Goal: Task Accomplishment & Management: Manage account settings

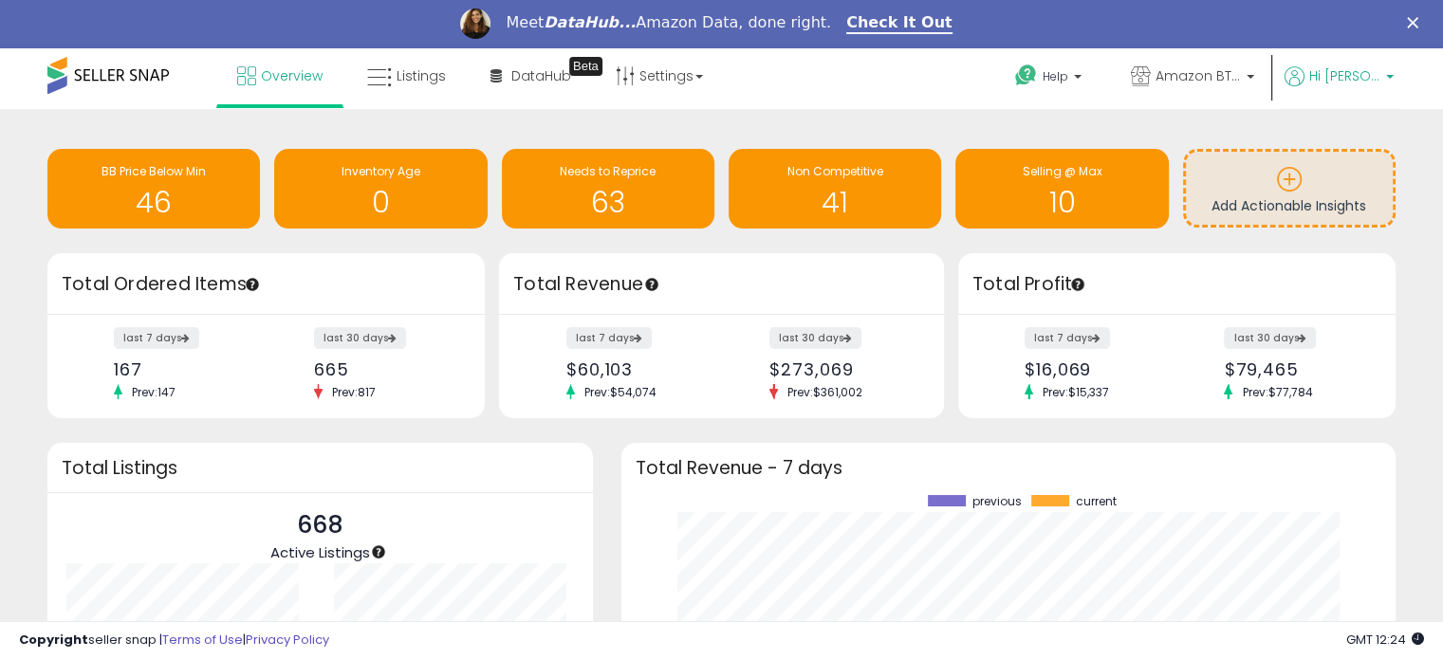
click at [1387, 70] on p "Hi [PERSON_NAME]" at bounding box center [1339, 78] width 109 height 24
click at [1358, 148] on link "Profile" at bounding box center [1355, 148] width 38 height 18
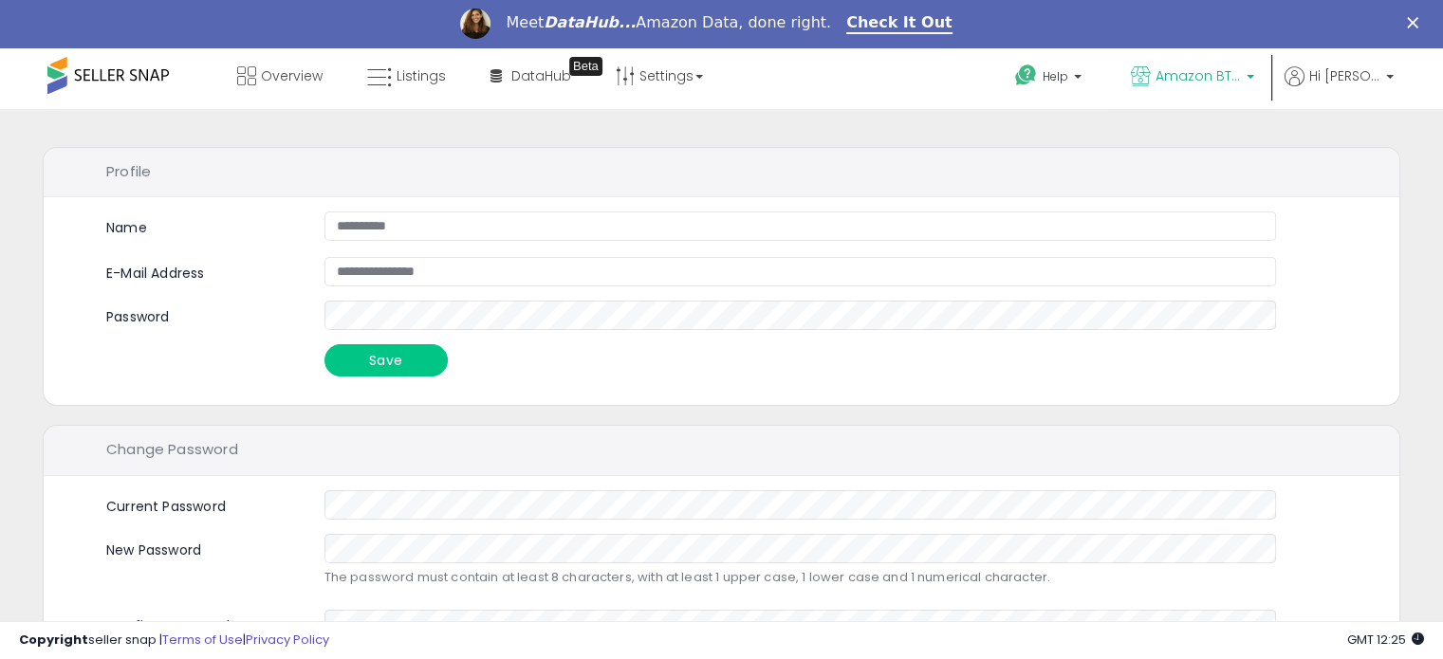
click at [1268, 73] on link "Amazon BTG" at bounding box center [1193, 78] width 152 height 62
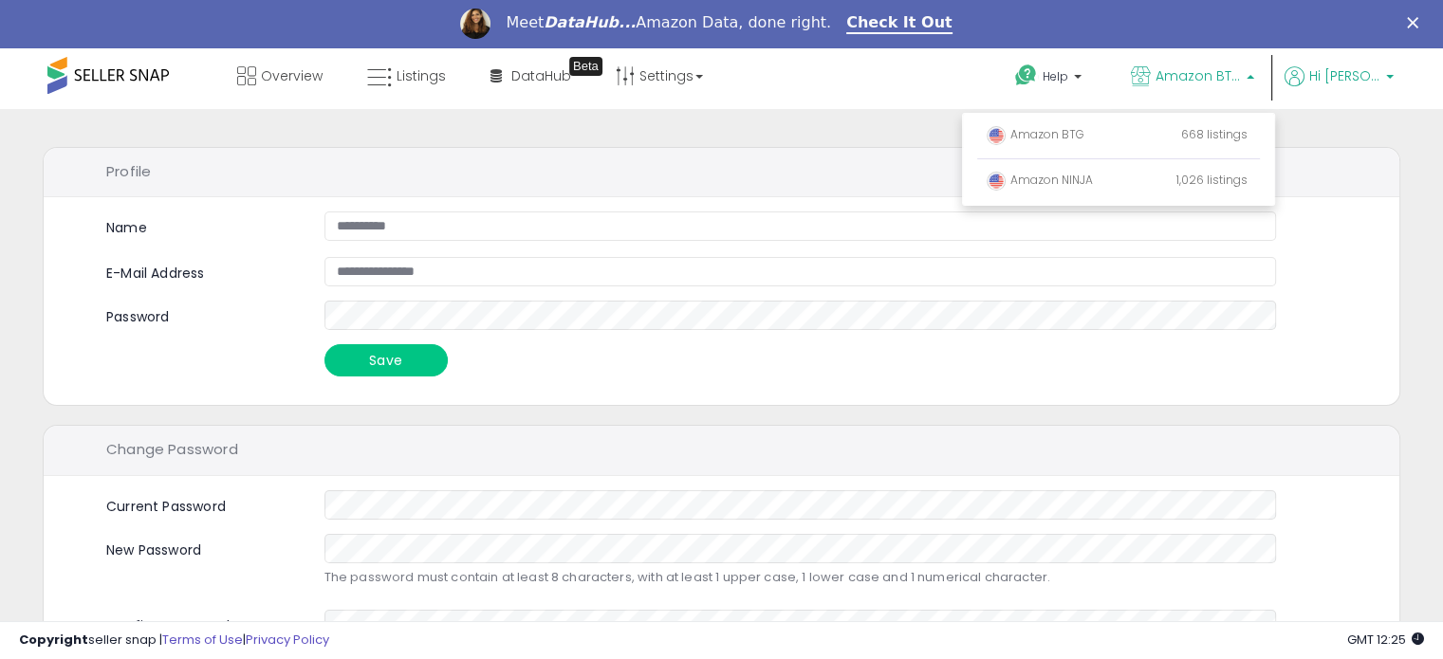
click at [1356, 77] on span "Hi [PERSON_NAME]" at bounding box center [1344, 75] width 71 height 19
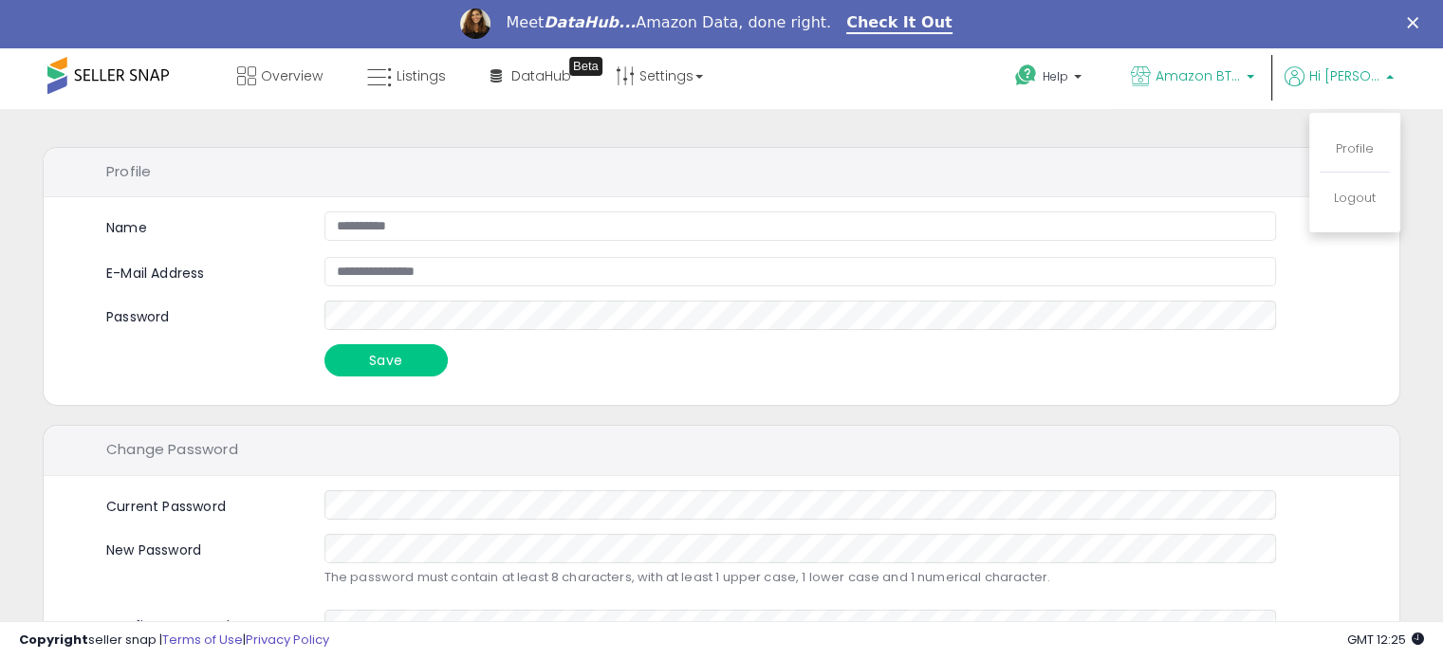
click at [1225, 71] on span "Amazon BTG" at bounding box center [1198, 75] width 85 height 19
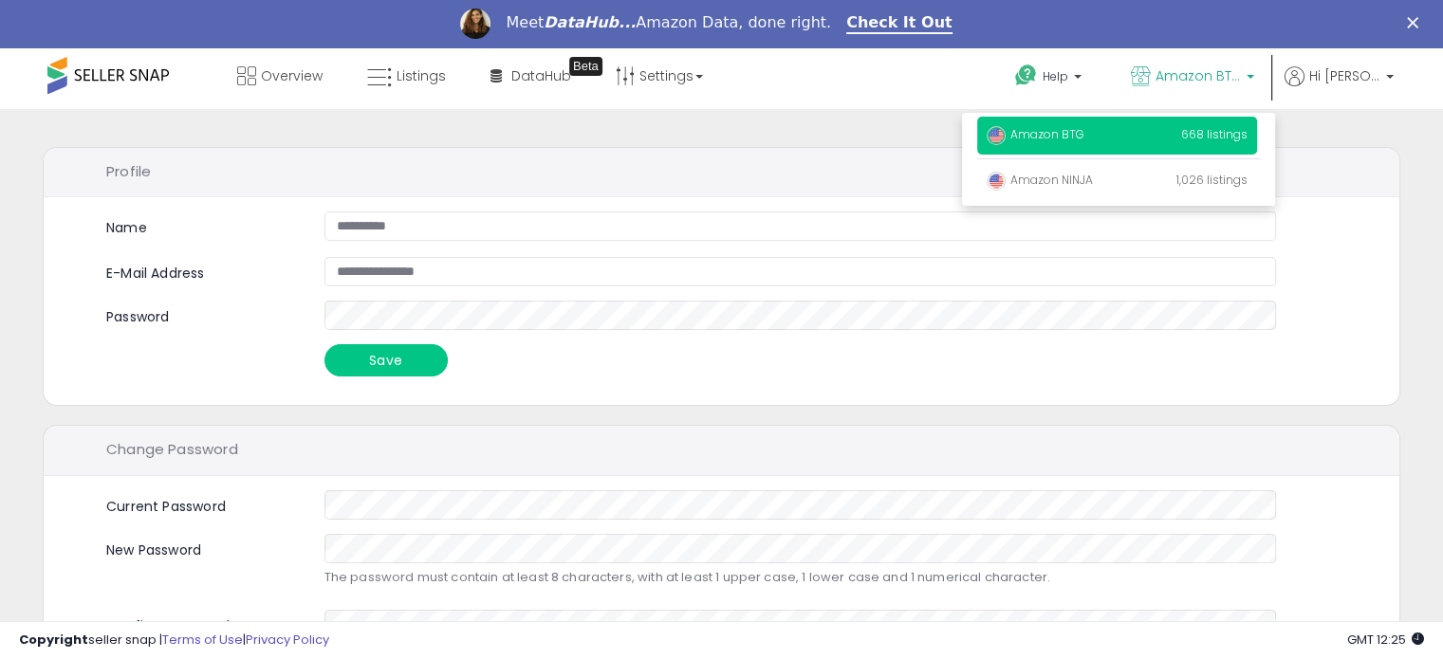
click at [1075, 134] on span "Amazon BTG" at bounding box center [1036, 134] width 98 height 16
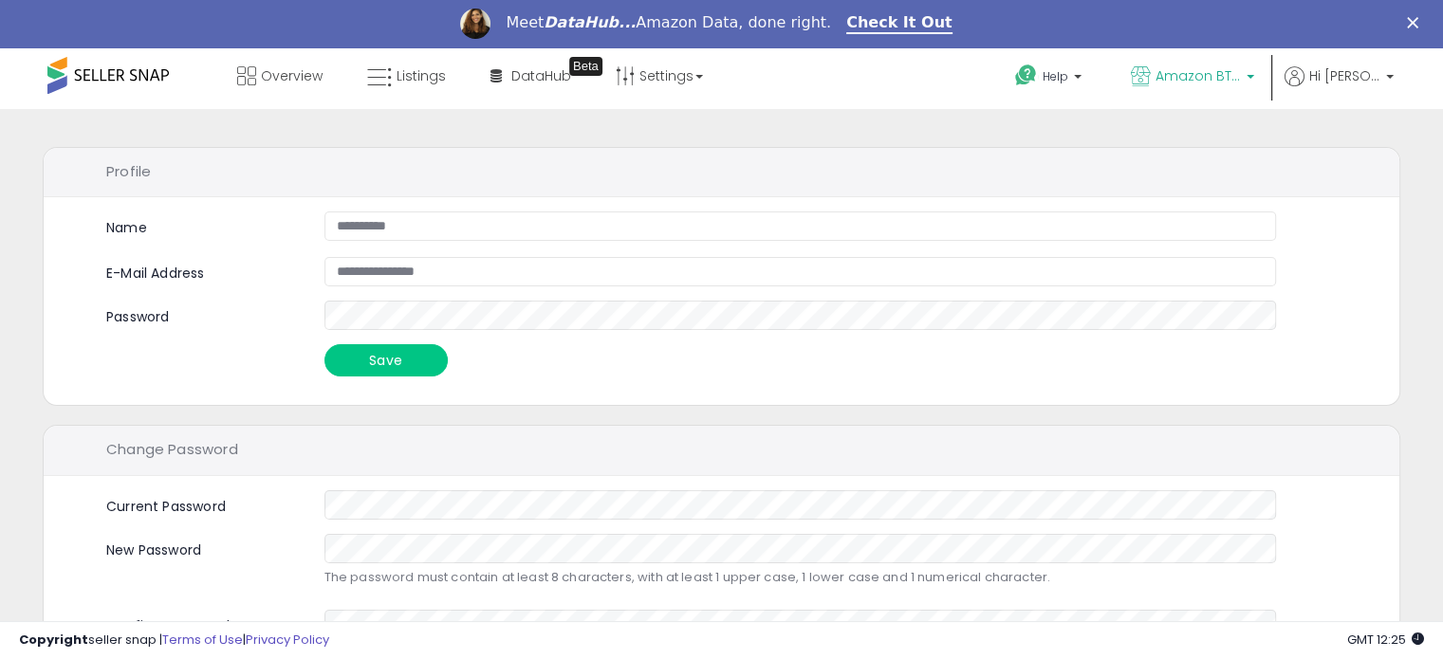
click at [1254, 79] on b at bounding box center [1251, 81] width 8 height 13
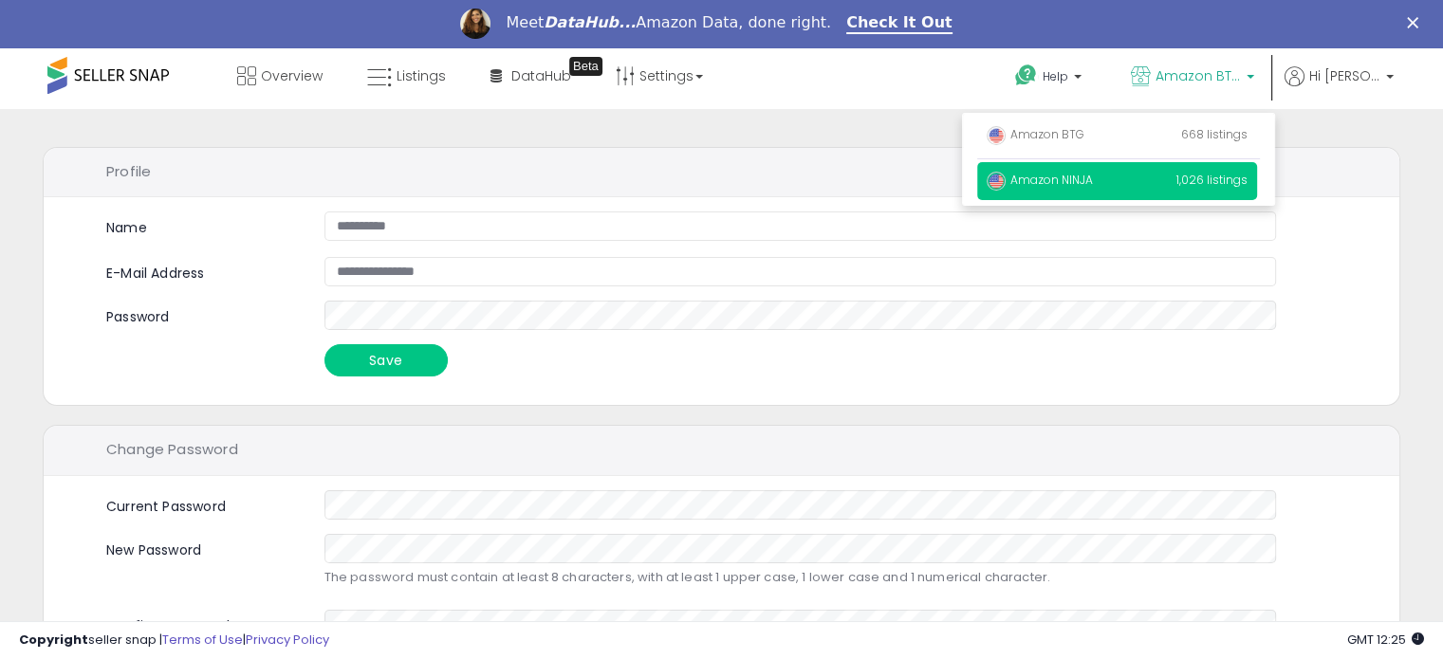
click at [1044, 183] on span "Amazon NINJA" at bounding box center [1040, 180] width 106 height 16
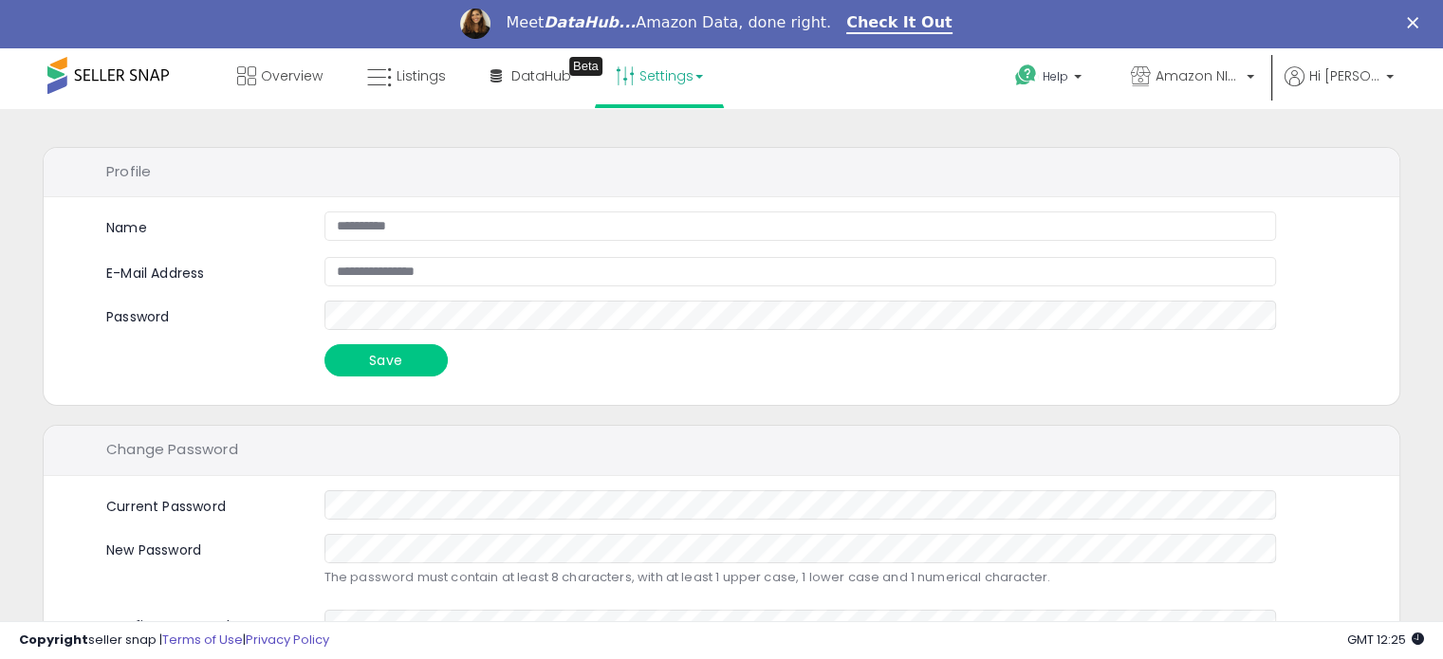
click at [639, 86] on link "Settings" at bounding box center [659, 75] width 116 height 57
click at [641, 186] on link "User settings" at bounding box center [660, 193] width 81 height 18
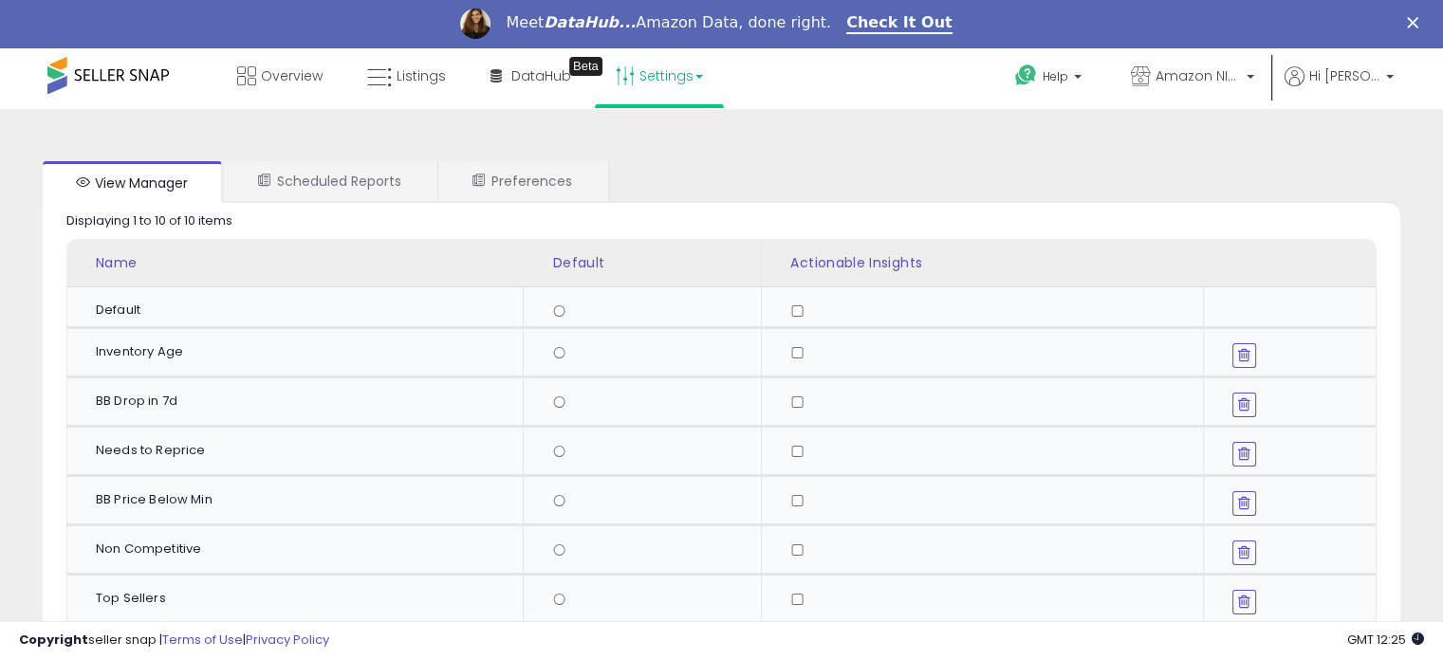
click at [665, 75] on link "Settings" at bounding box center [659, 75] width 116 height 57
click at [670, 144] on link "Store settings" at bounding box center [662, 144] width 85 height 18
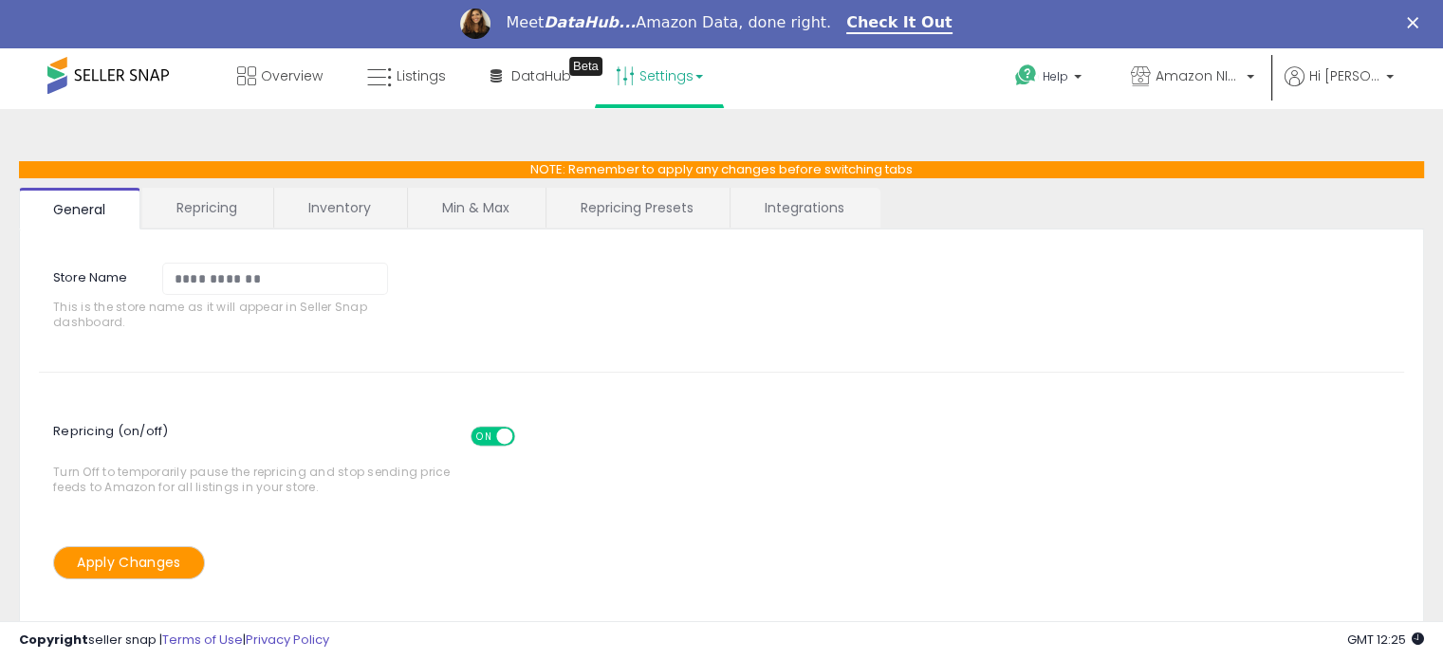
click at [778, 211] on link "Integrations" at bounding box center [804, 208] width 148 height 40
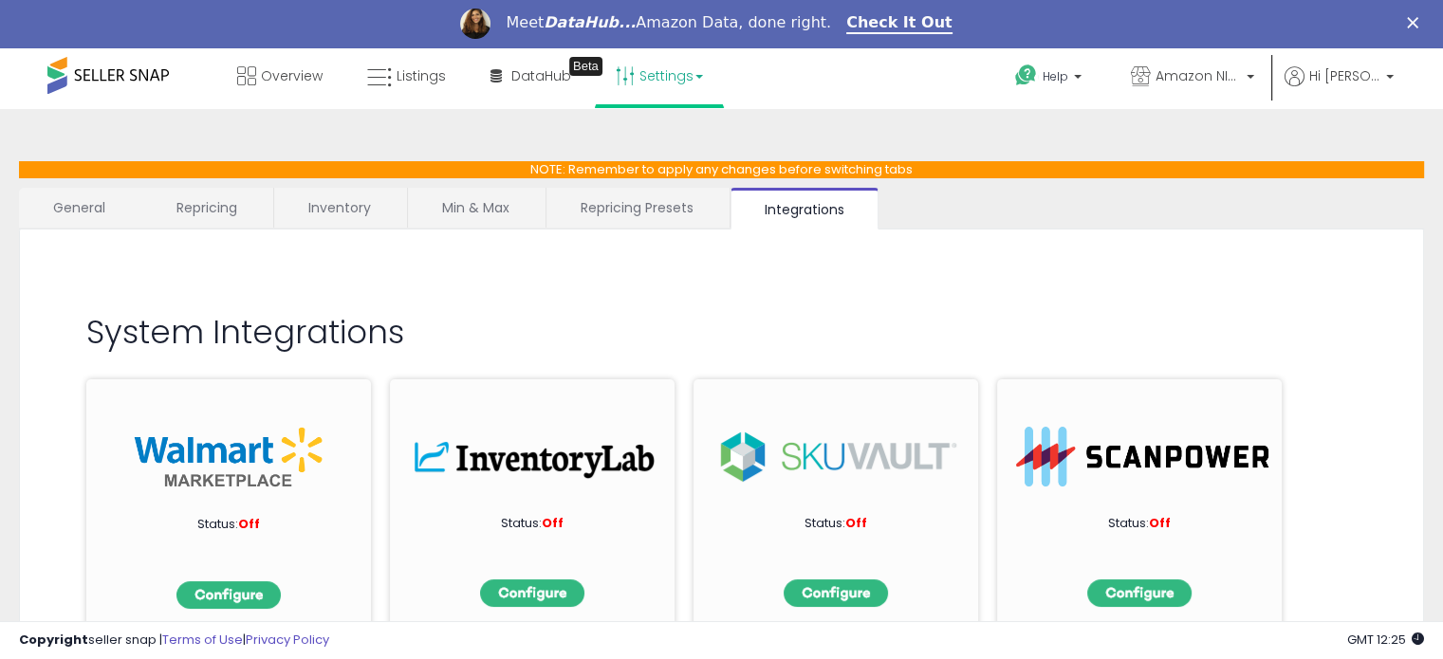
click at [598, 205] on link "Repricing Presets" at bounding box center [636, 208] width 181 height 40
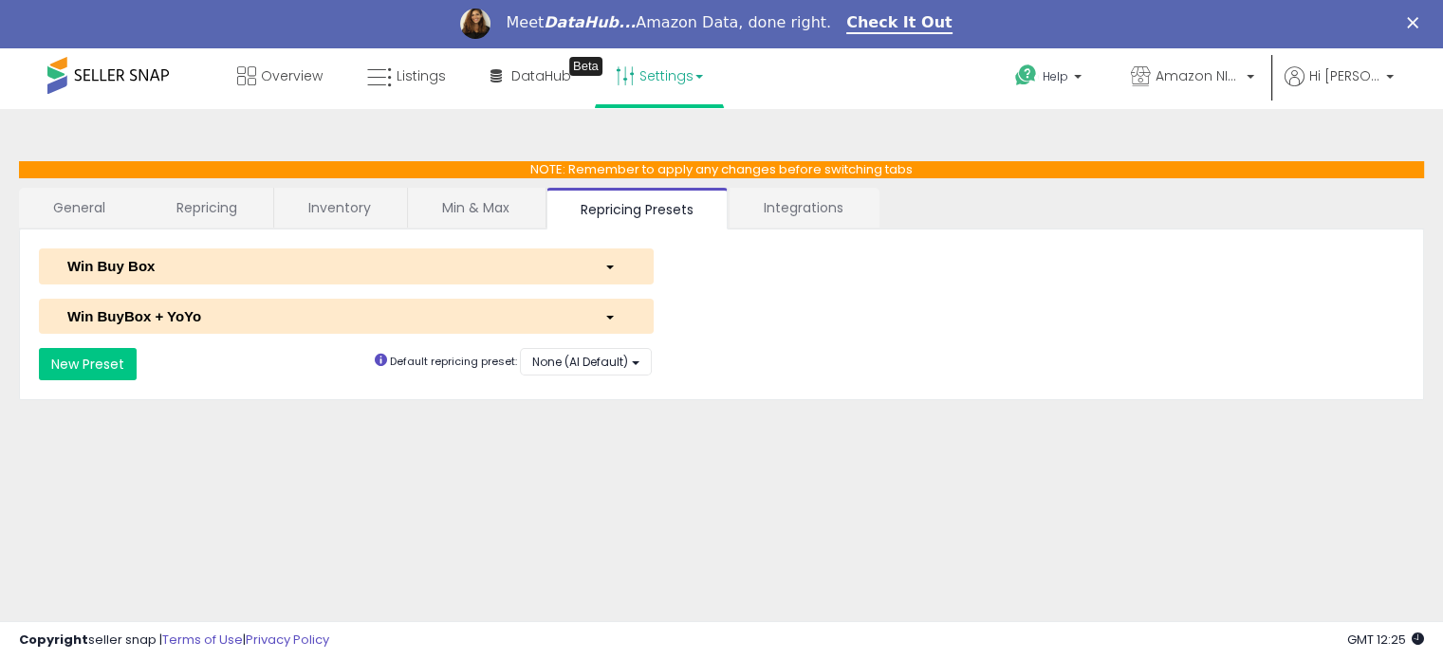
click at [490, 200] on link "Min & Max" at bounding box center [476, 208] width 136 height 40
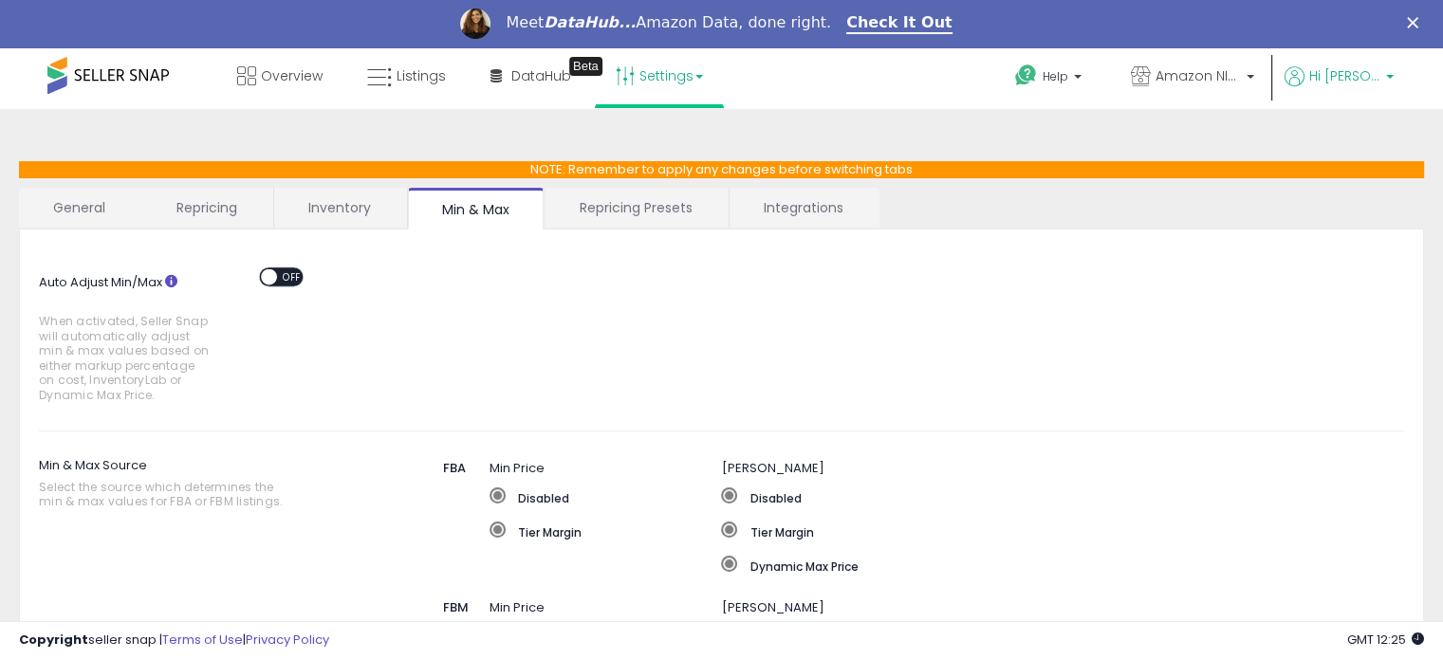
click at [1352, 83] on span "Hi [PERSON_NAME]" at bounding box center [1344, 75] width 71 height 19
click at [1207, 80] on span "Amazon NINJA" at bounding box center [1198, 75] width 85 height 19
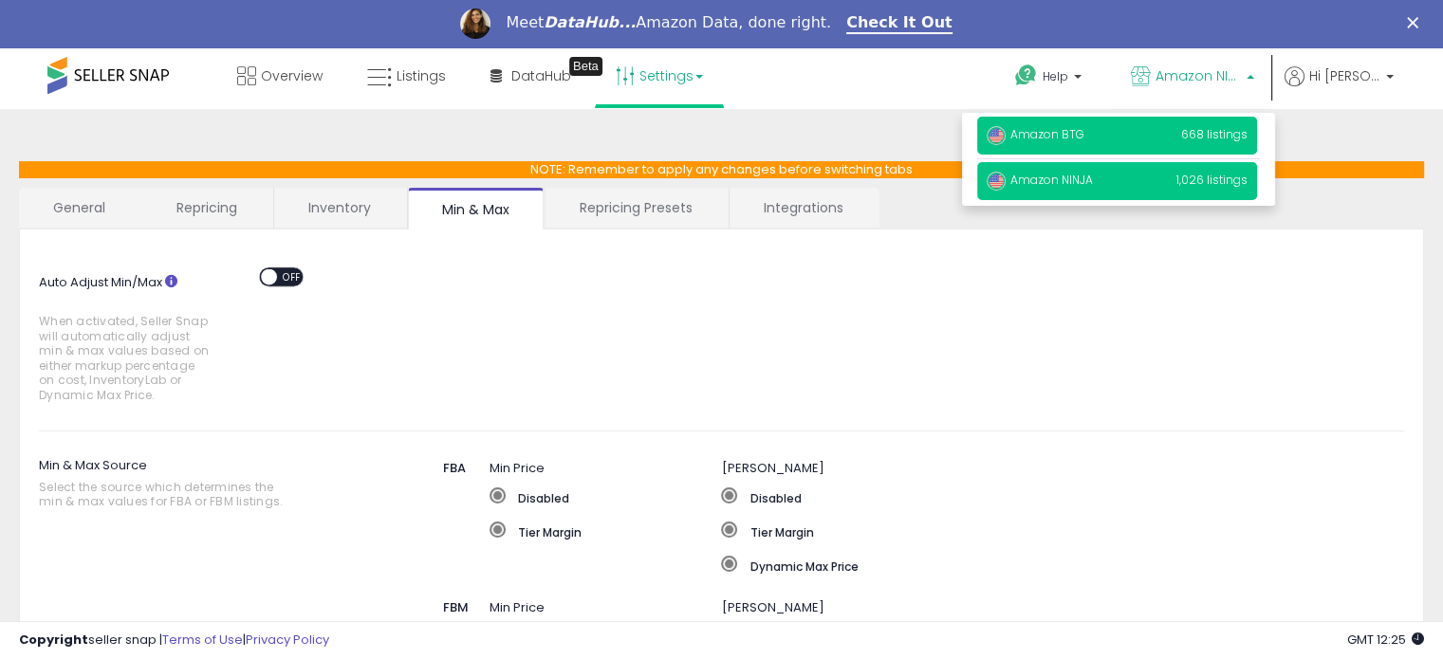
click at [1141, 138] on p "Amazon BTG 668 listings" at bounding box center [1117, 136] width 280 height 38
